Goal: Ask a question

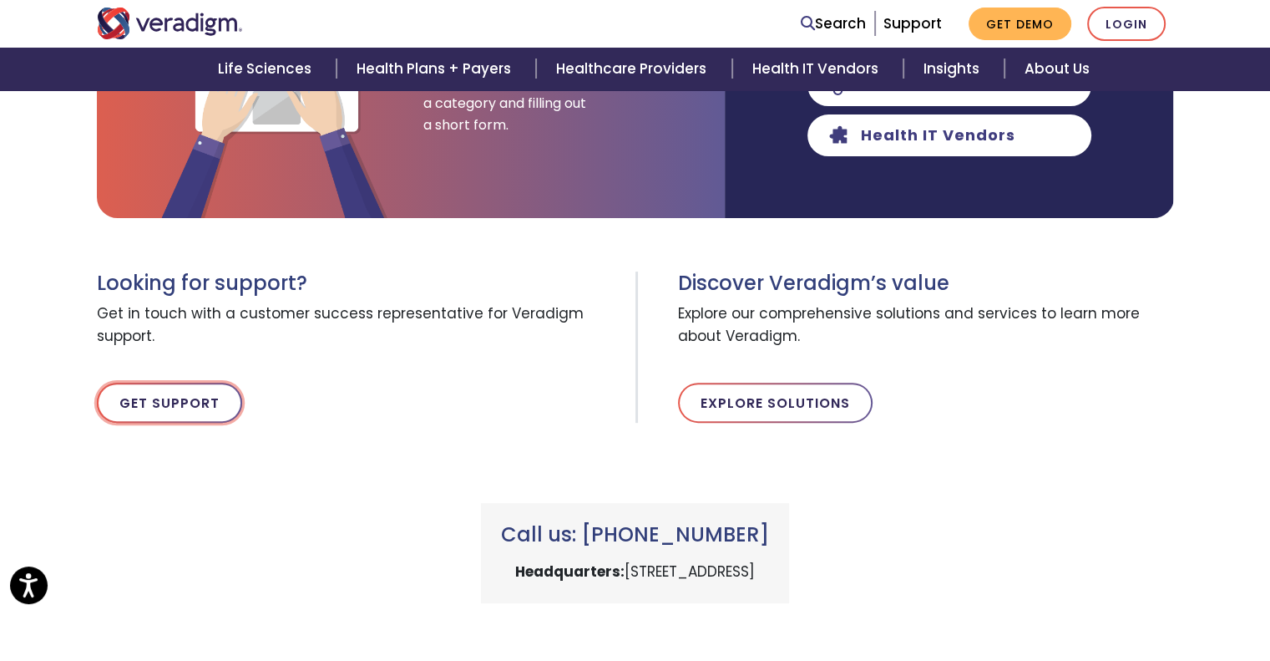
click at [154, 407] on link "Get Support" at bounding box center [169, 402] width 145 height 40
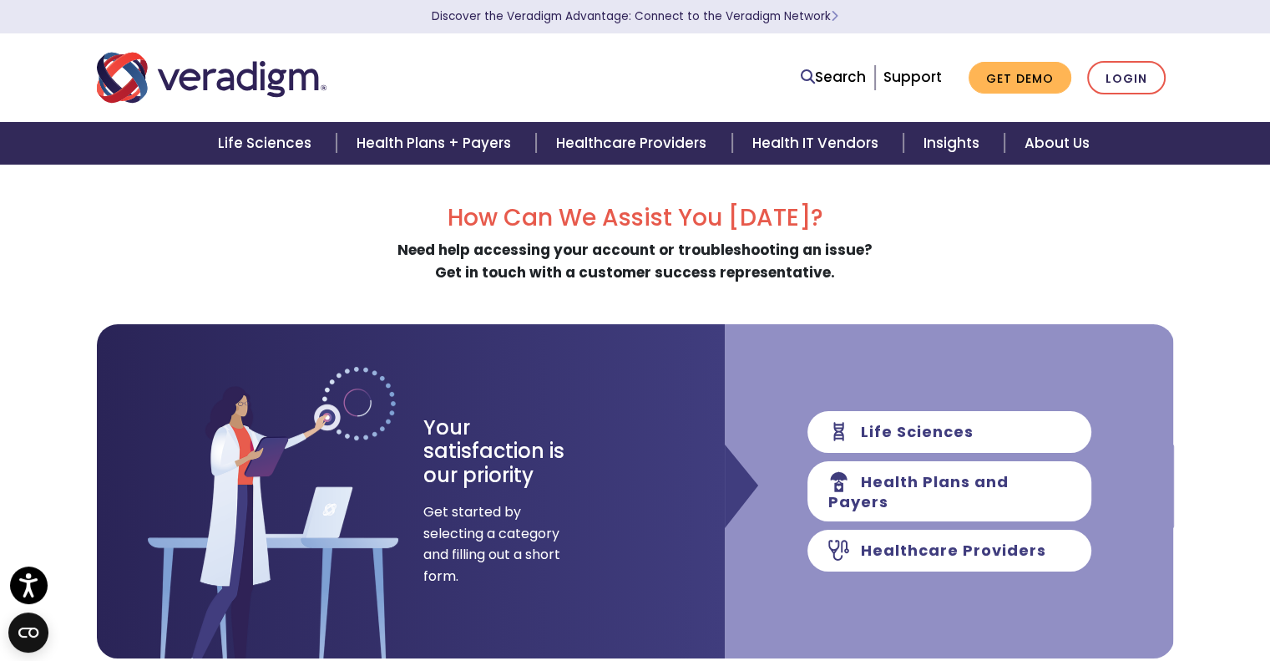
click at [946, 95] on div "Search Support Get Demo Login" at bounding box center [635, 77] width 1102 height 55
click at [935, 75] on link "Support" at bounding box center [913, 77] width 58 height 20
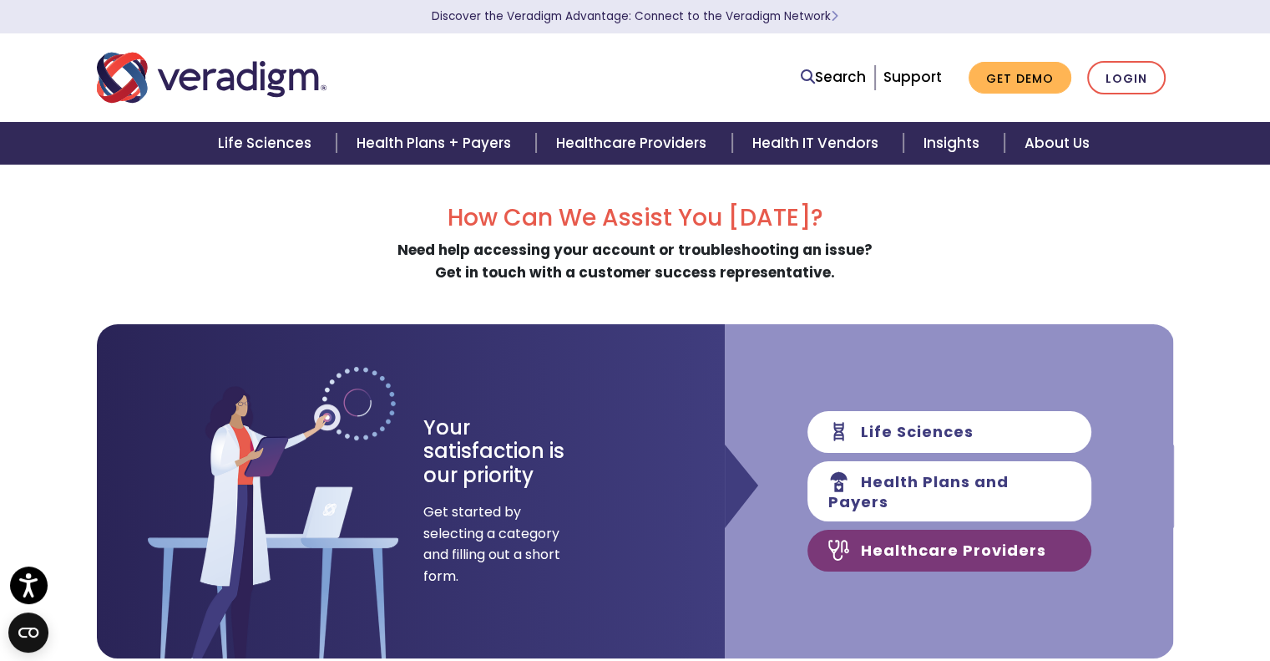
click at [876, 544] on link "Healthcare Providers" at bounding box center [950, 550] width 284 height 42
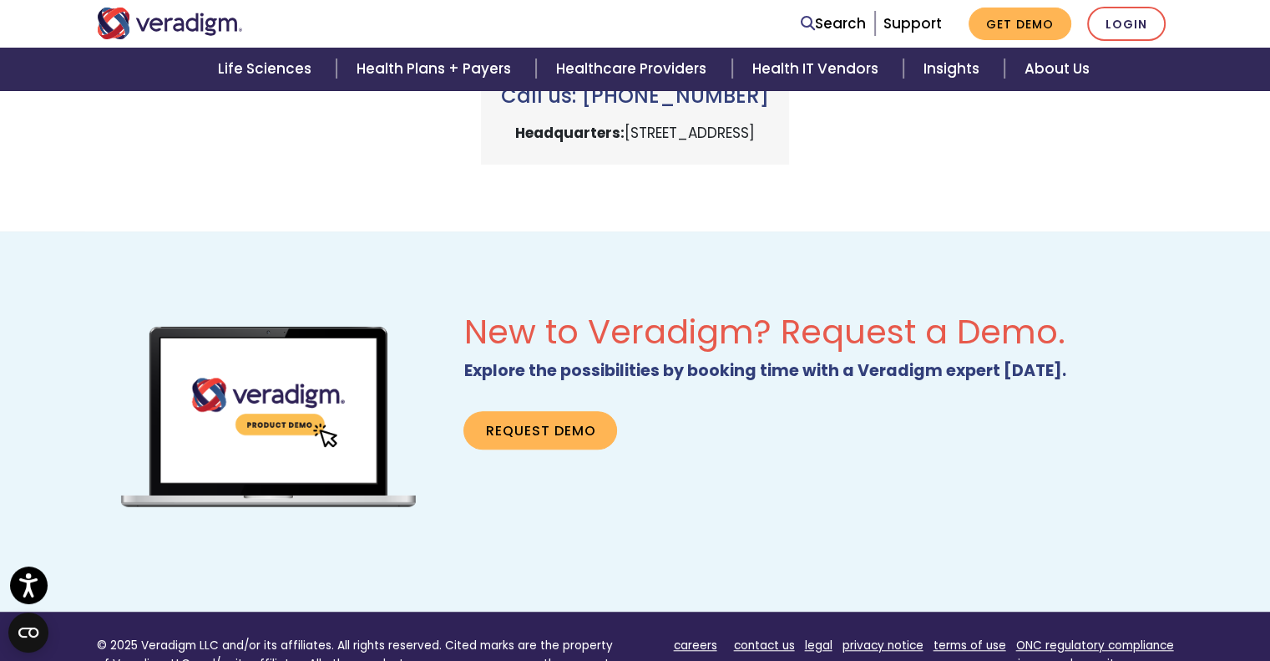
scroll to position [1113, 0]
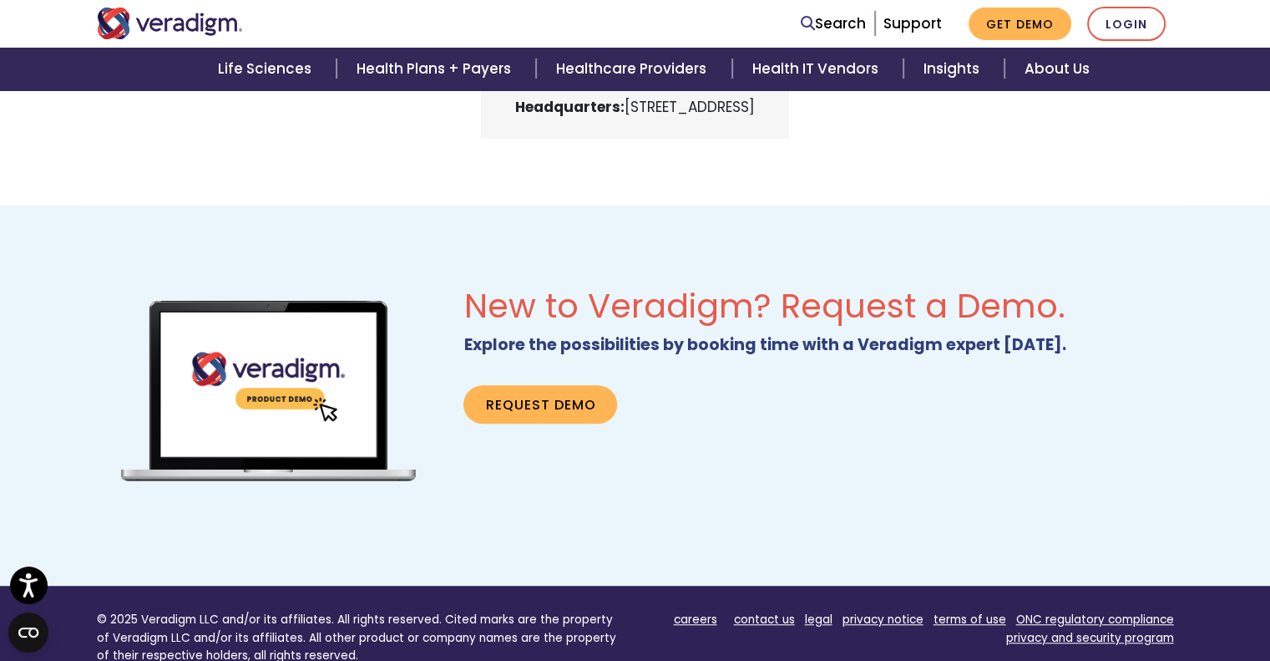
click at [165, 10] on img "Veradigm logo" at bounding box center [170, 24] width 146 height 32
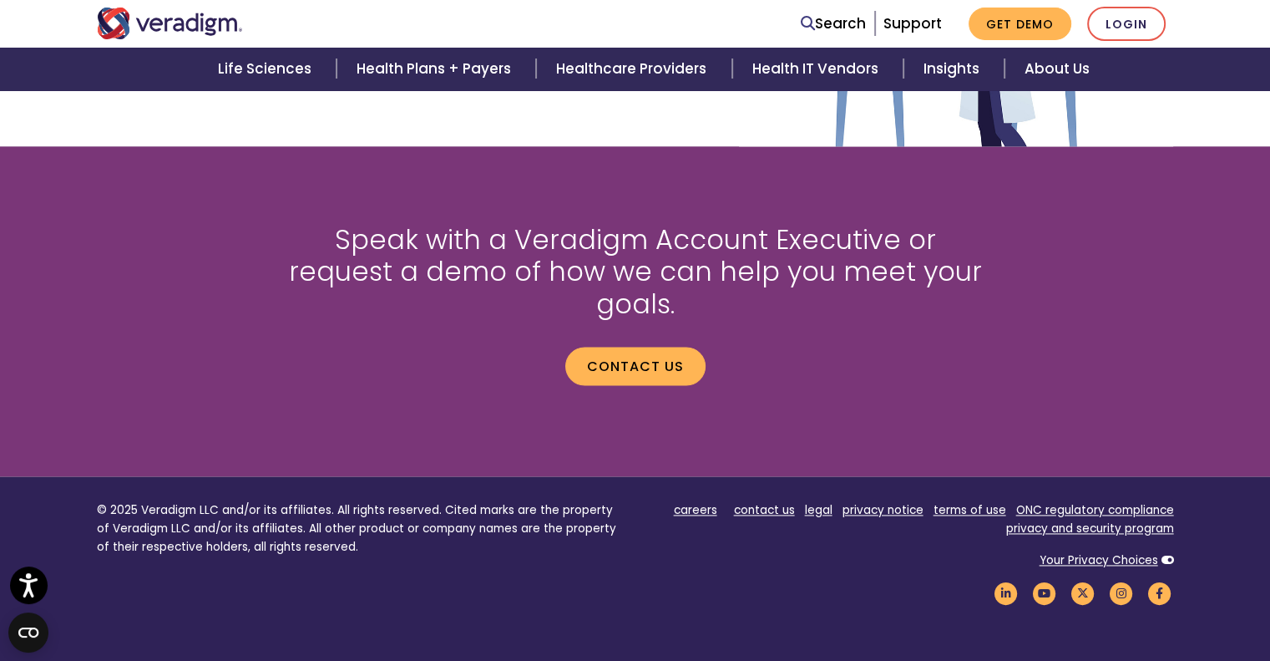
scroll to position [2322, 0]
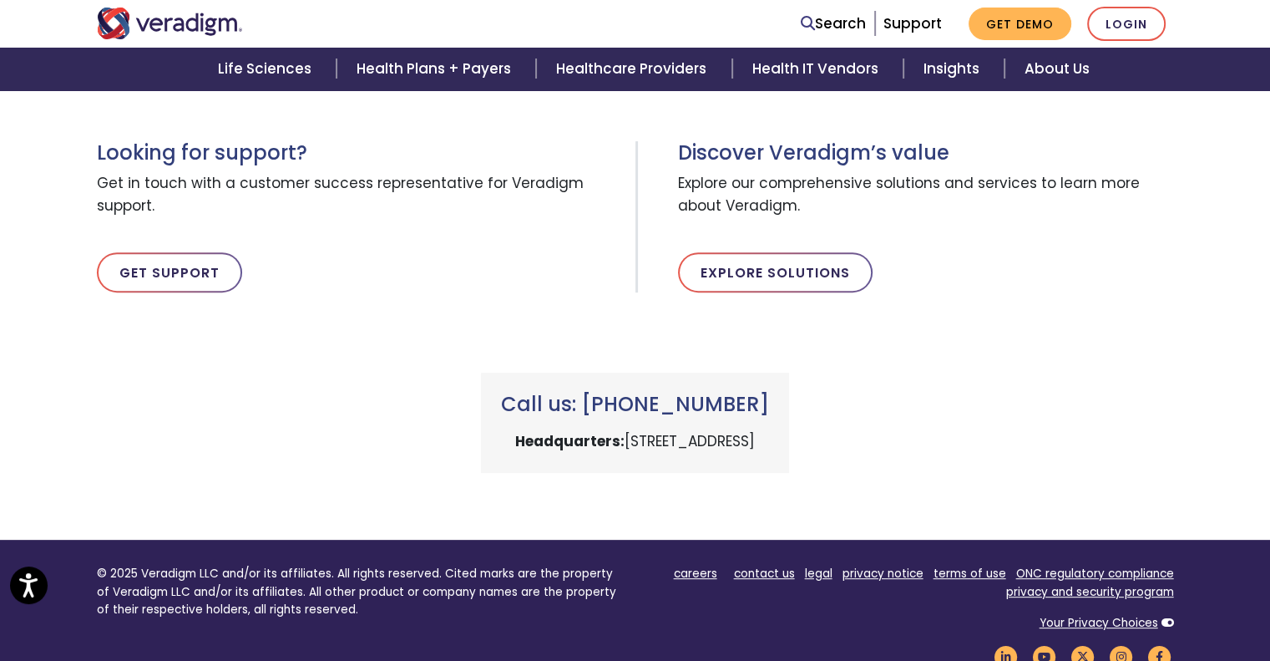
scroll to position [556, 0]
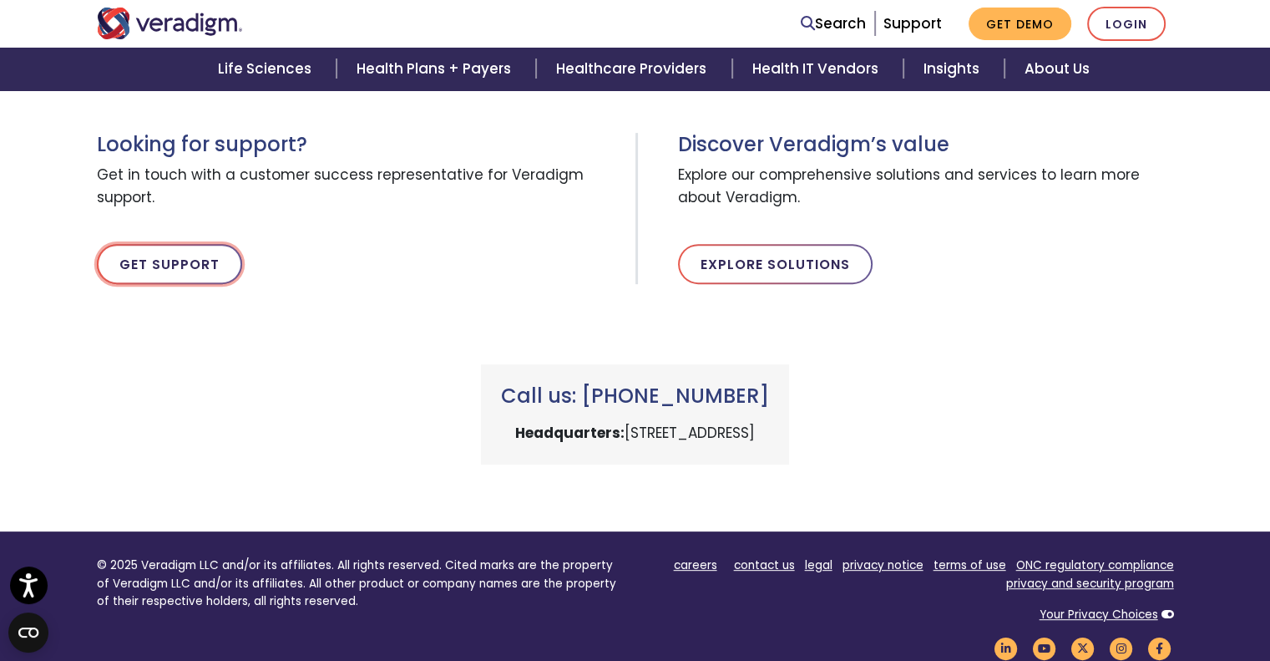
click at [170, 252] on link "Get Support" at bounding box center [169, 264] width 145 height 40
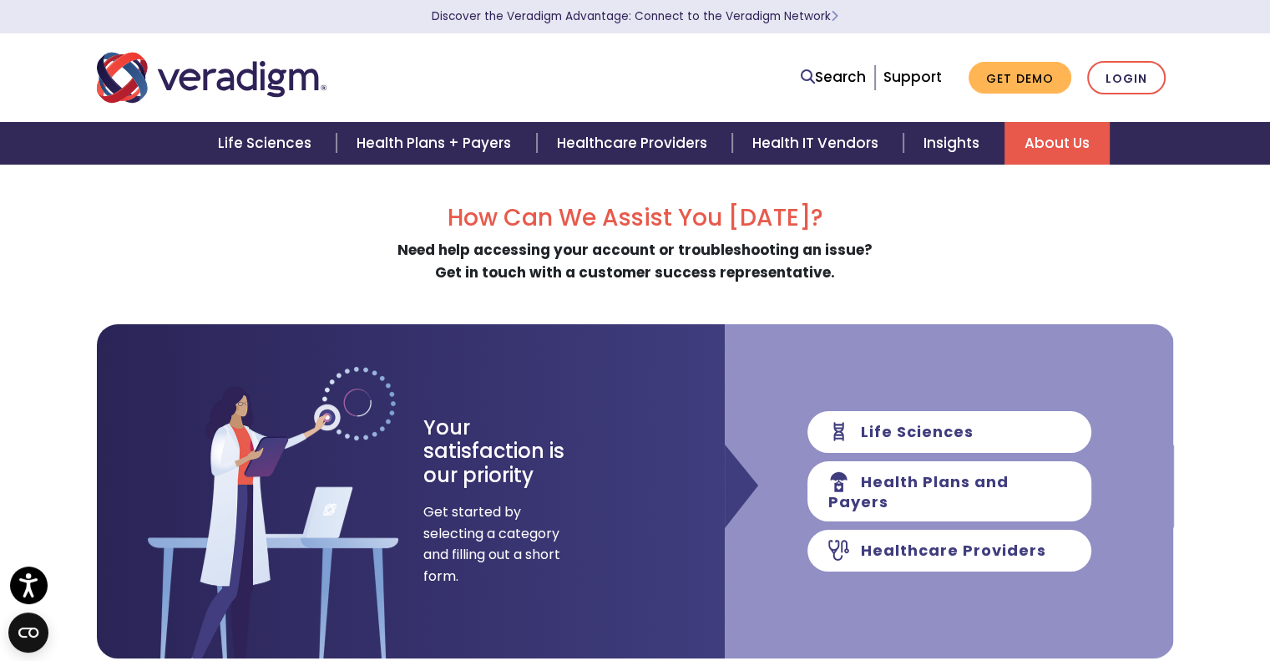
click at [1076, 148] on link "About Us" at bounding box center [1057, 143] width 105 height 43
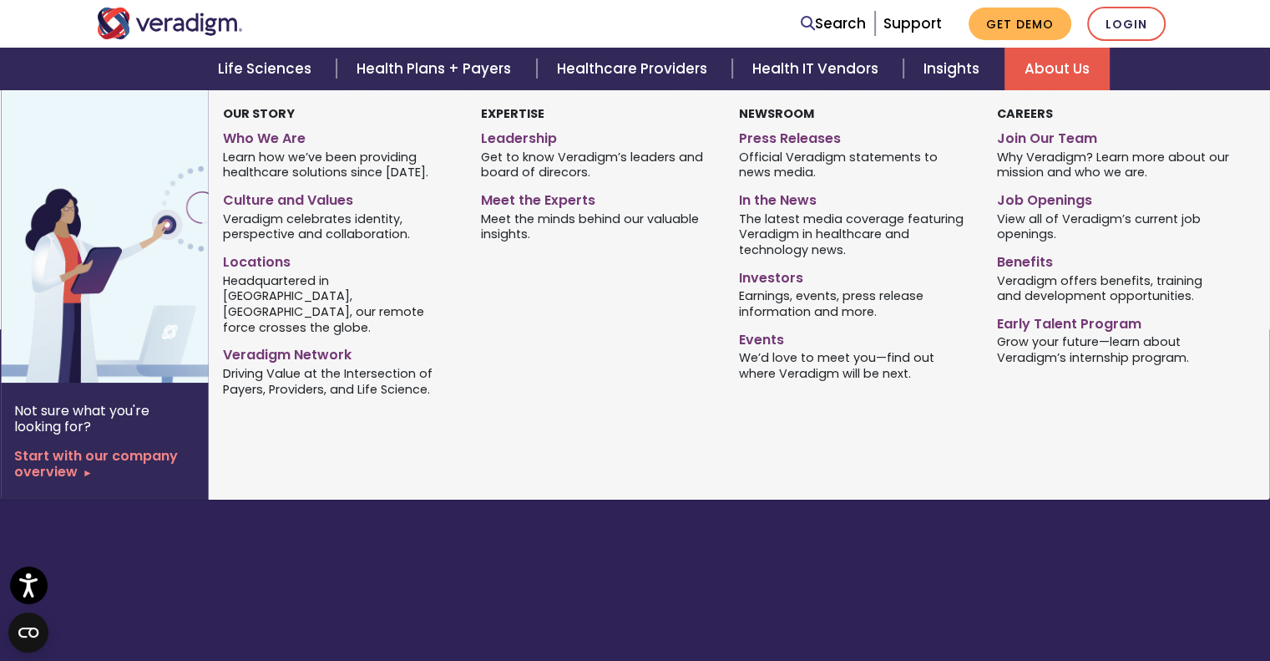
scroll to position [1379, 0]
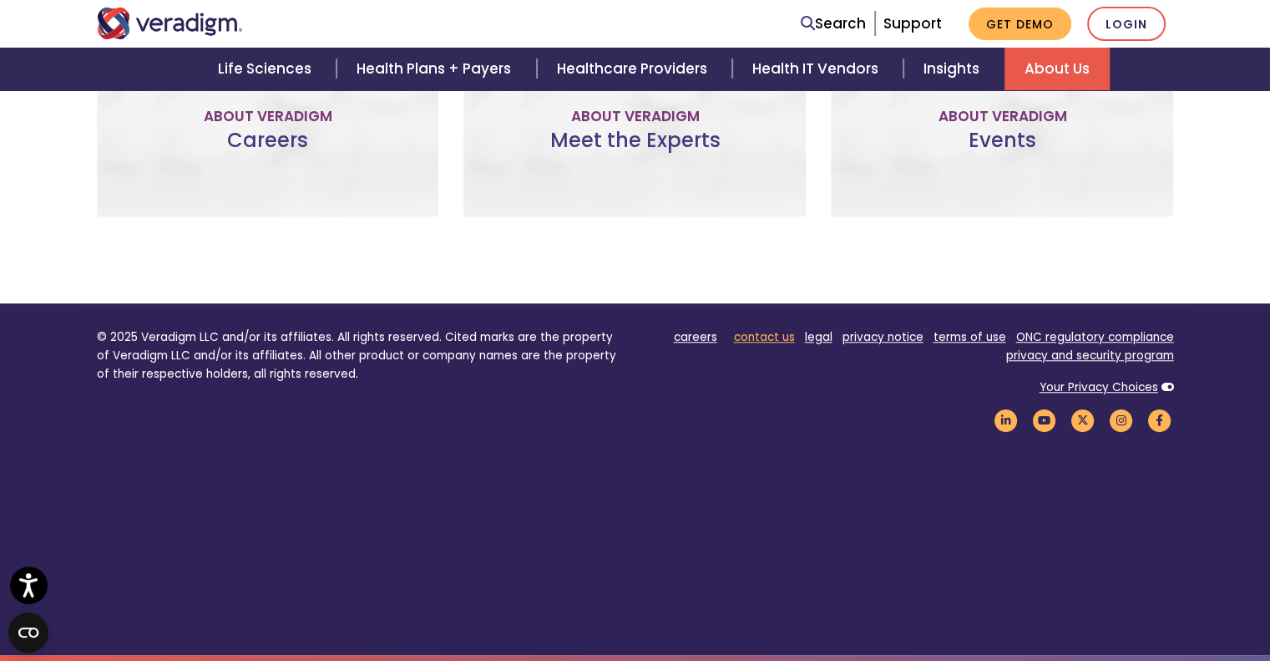
click at [785, 339] on link "contact us" at bounding box center [764, 337] width 61 height 16
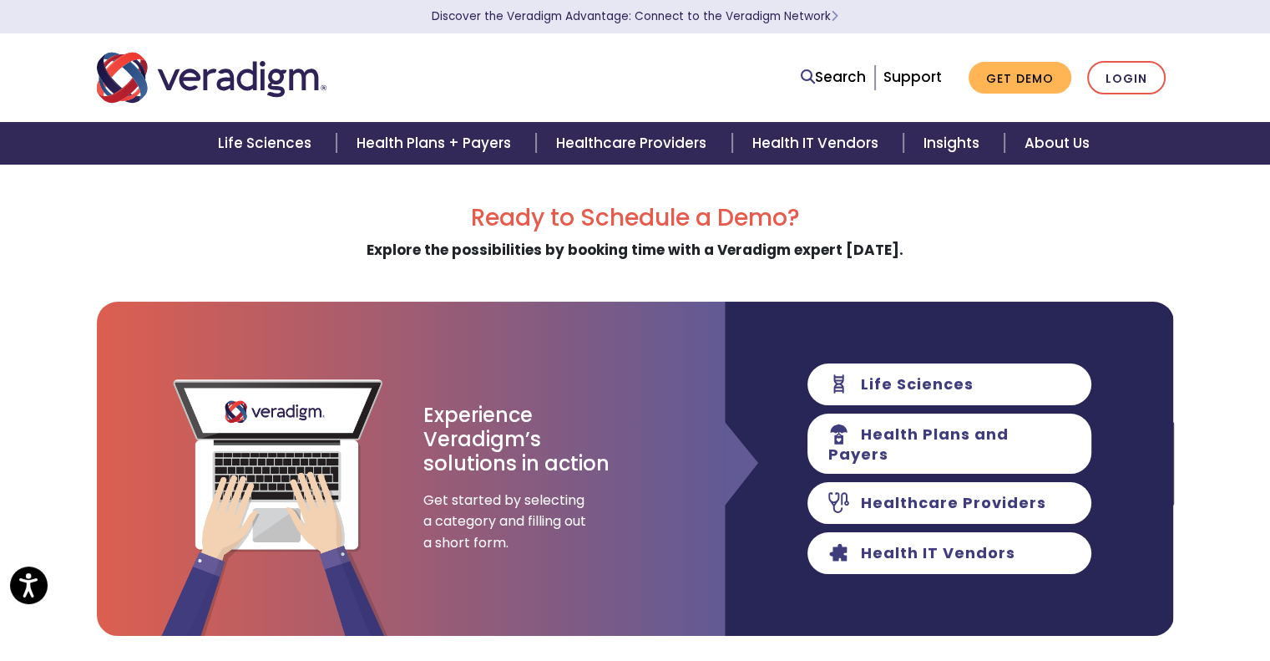
scroll to position [139, 0]
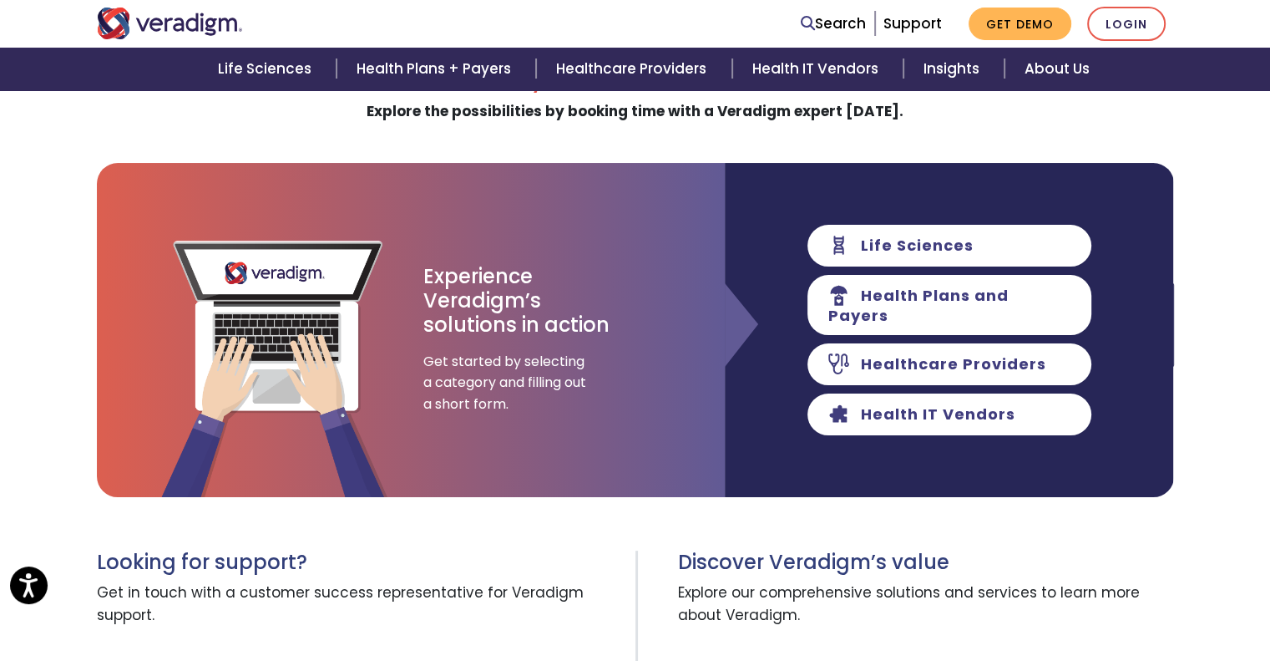
drag, startPoint x: 954, startPoint y: 306, endPoint x: 1022, endPoint y: 512, distance: 216.6
click at [1022, 512] on div "Ready to Schedule a Demo? Explore the possibilities by booking time with a Vera…" at bounding box center [635, 473] width 1270 height 817
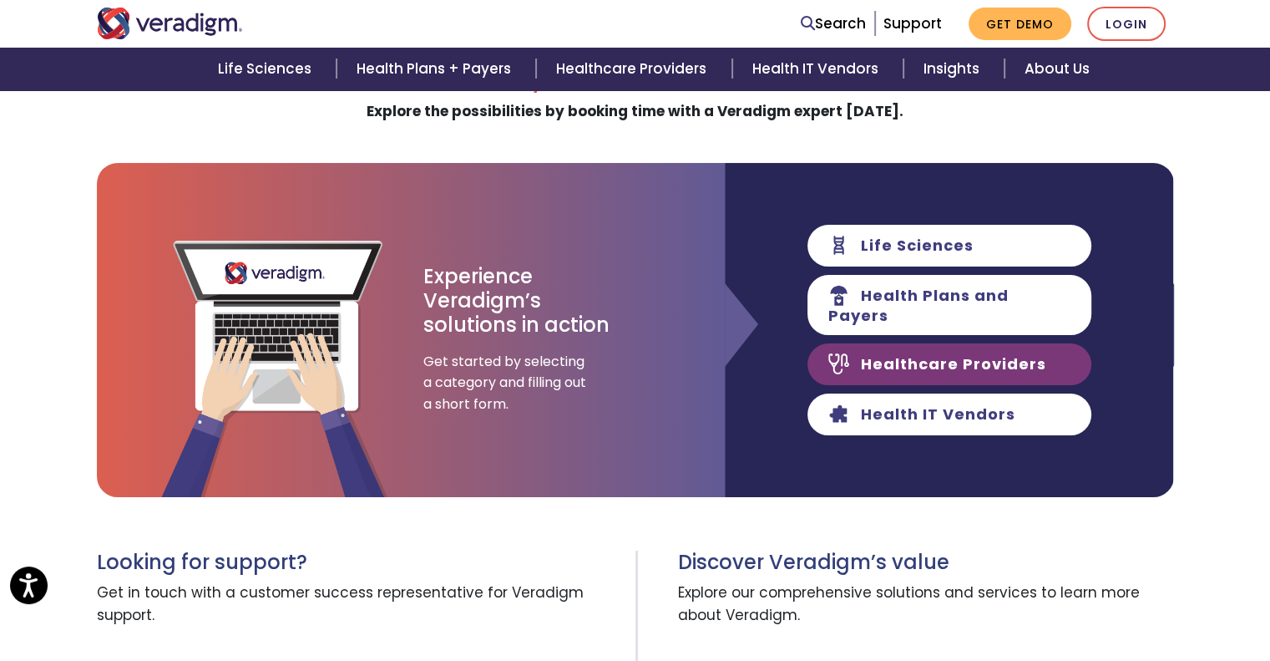
click at [1002, 350] on link "Healthcare Providers" at bounding box center [950, 364] width 284 height 42
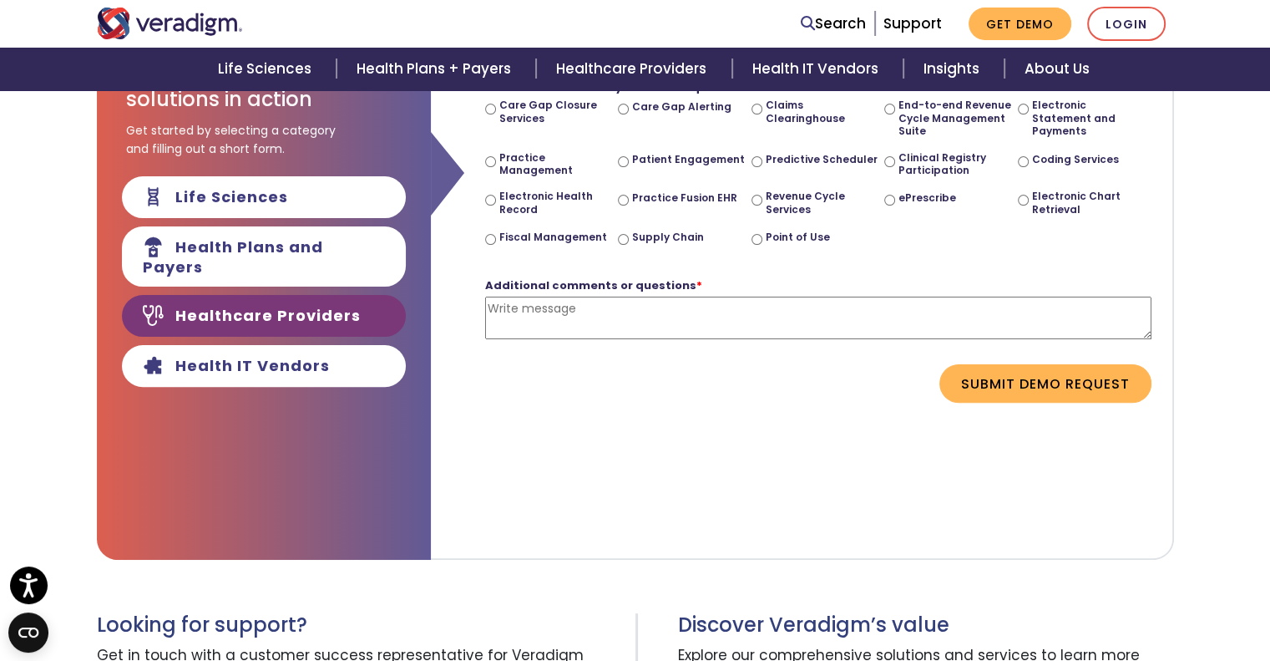
scroll to position [696, 0]
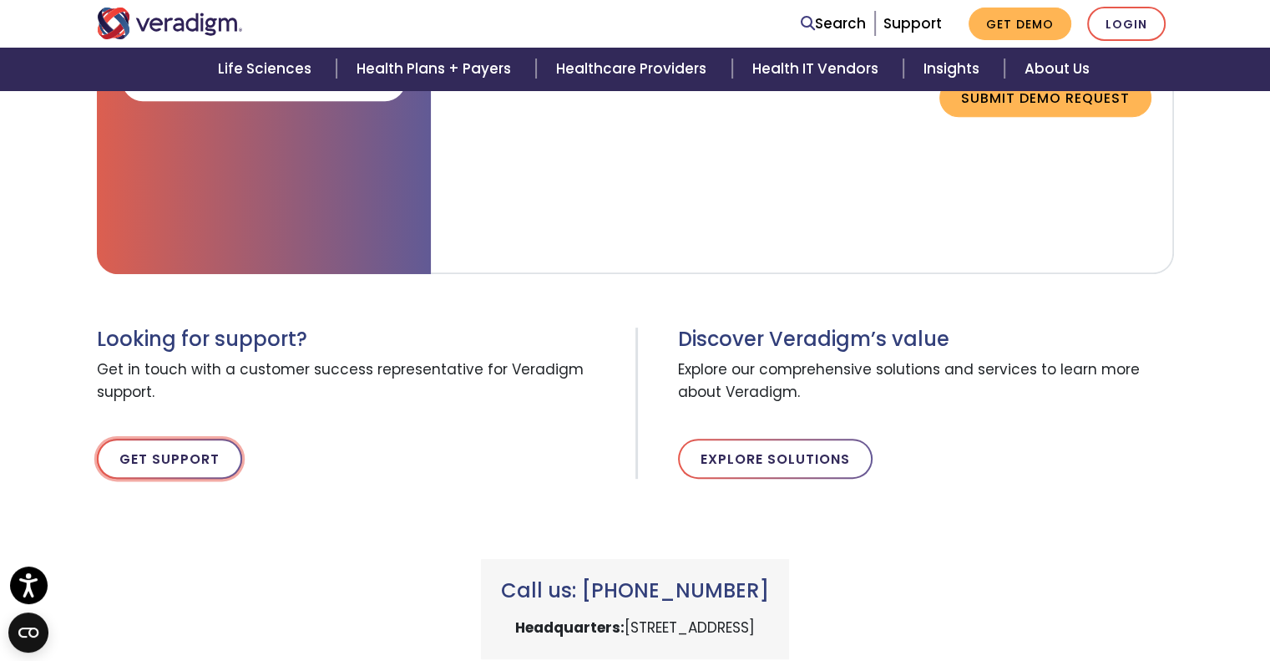
click at [154, 448] on link "Get Support" at bounding box center [169, 458] width 145 height 40
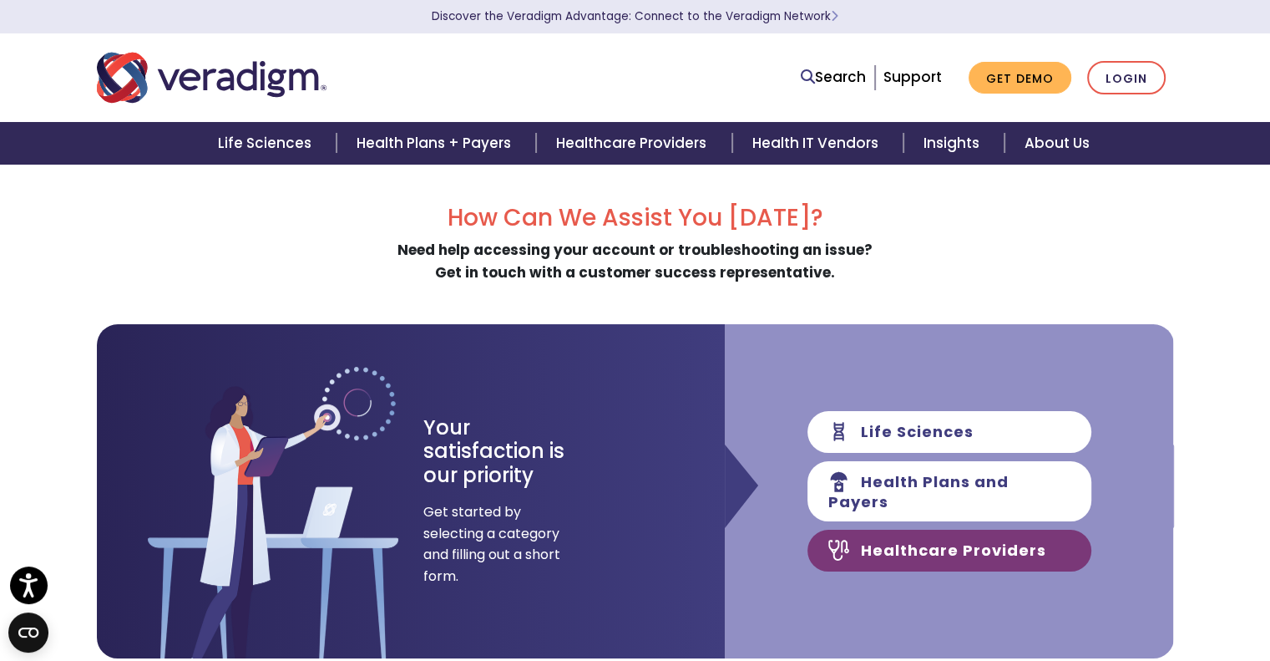
click at [967, 540] on link "Healthcare Providers" at bounding box center [950, 550] width 284 height 42
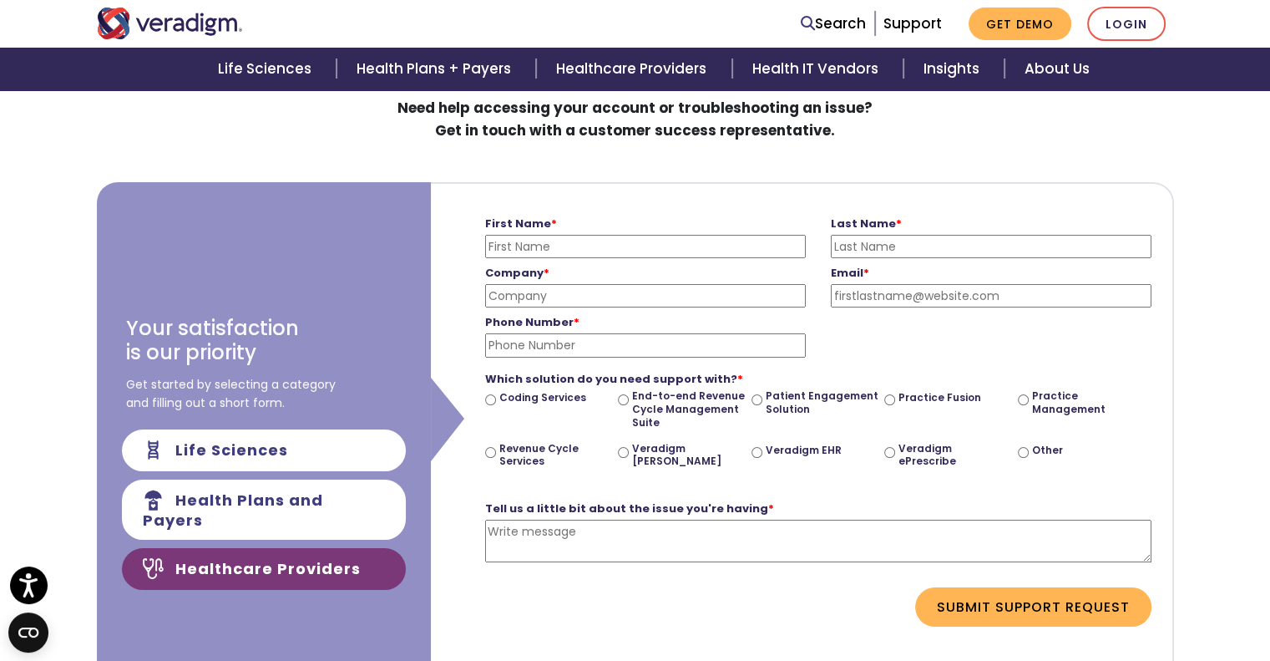
scroll to position [278, 0]
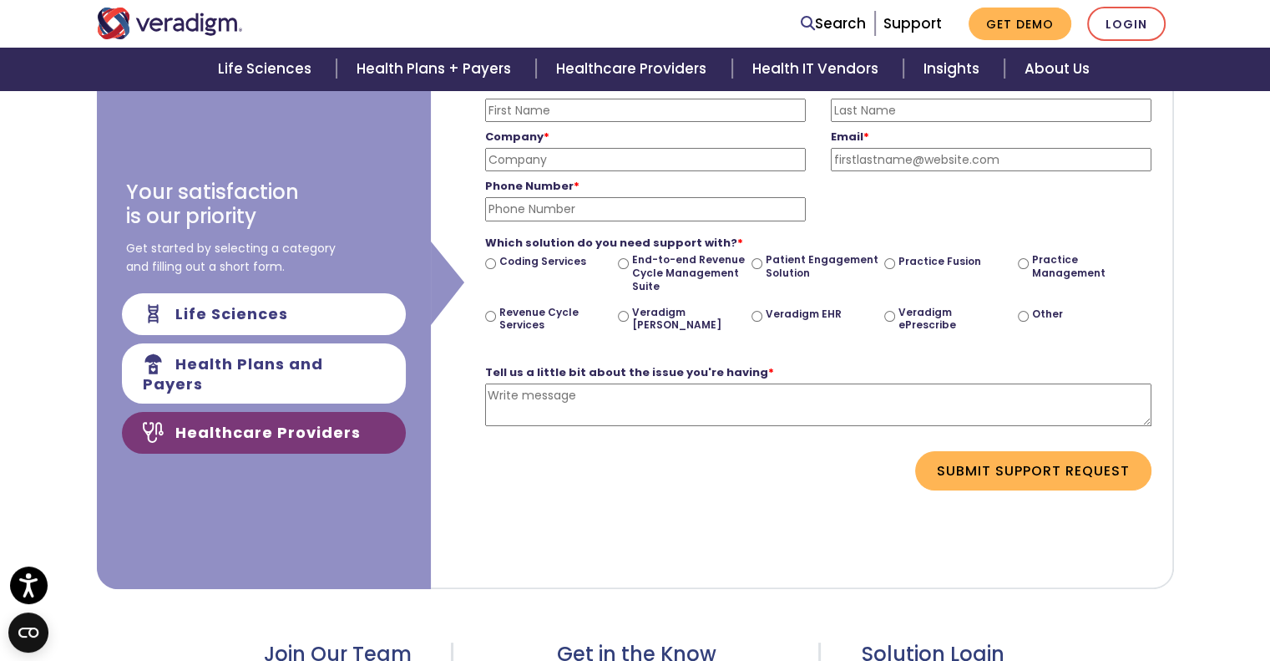
click at [1061, 271] on label "Practice Management" at bounding box center [1088, 266] width 113 height 26
click at [1029, 269] on input "Practice Management" at bounding box center [1023, 263] width 11 height 11
radio input "true"
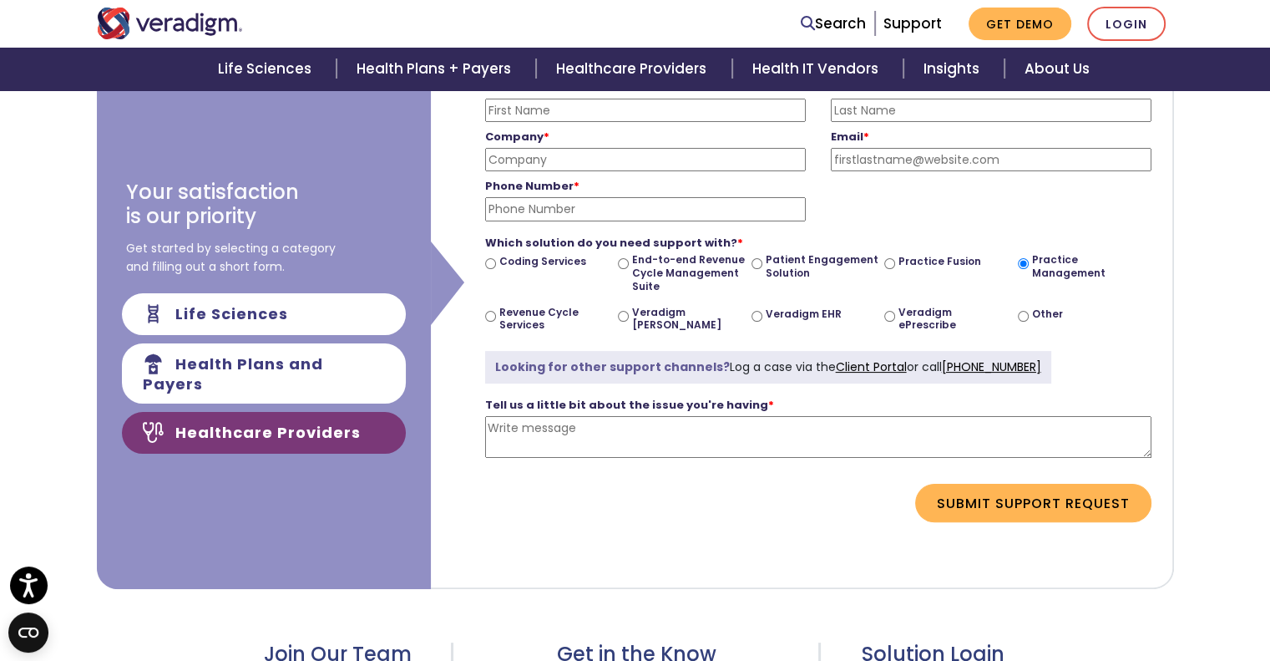
drag, startPoint x: 932, startPoint y: 357, endPoint x: 1039, endPoint y: 365, distance: 107.2
click at [1039, 365] on form "First Name * Please enter your first name Last Name * Please enter your last na…" at bounding box center [801, 297] width 717 height 499
copy div "[PHONE_NUMBER]"
